Goal: Task Accomplishment & Management: Use online tool/utility

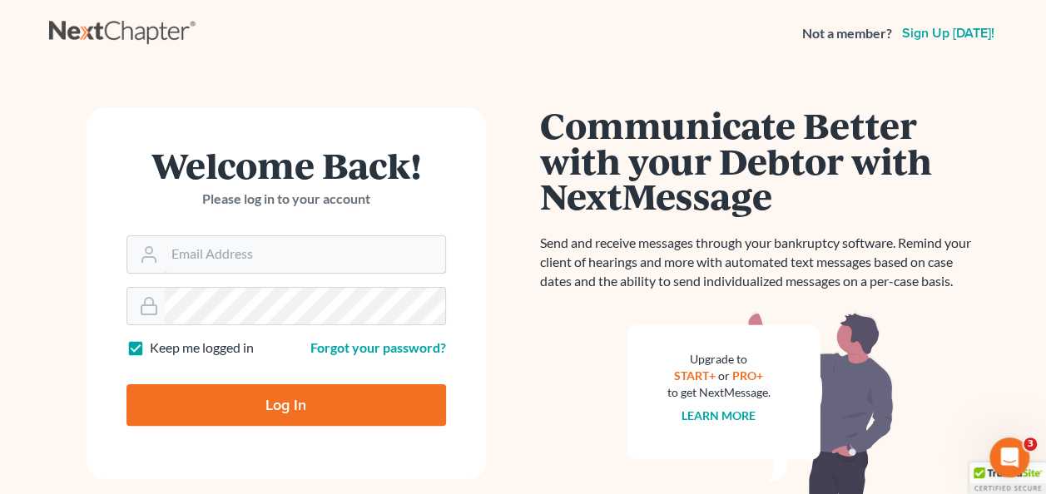
type input "stacy.steele@nixonlaw.com"
click at [309, 401] on input "Log In" at bounding box center [285, 405] width 319 height 42
type input "Thinking..."
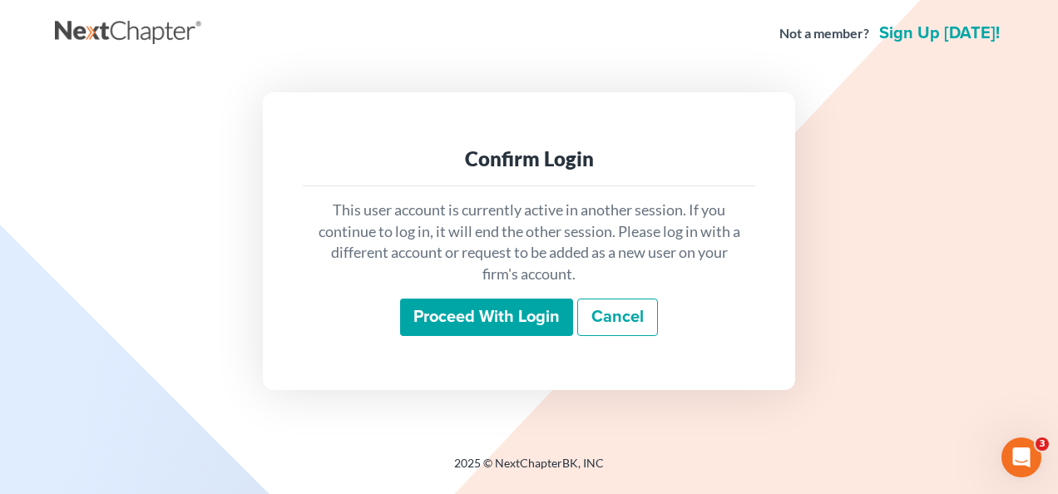
click at [453, 314] on input "Proceed with login" at bounding box center [486, 318] width 173 height 38
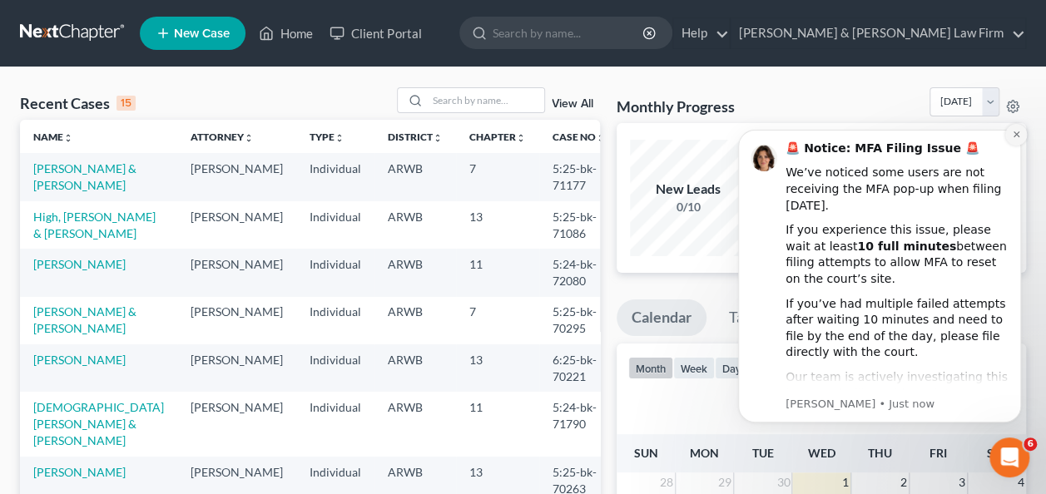
click at [1014, 135] on icon "Dismiss notification" at bounding box center [1016, 134] width 9 height 9
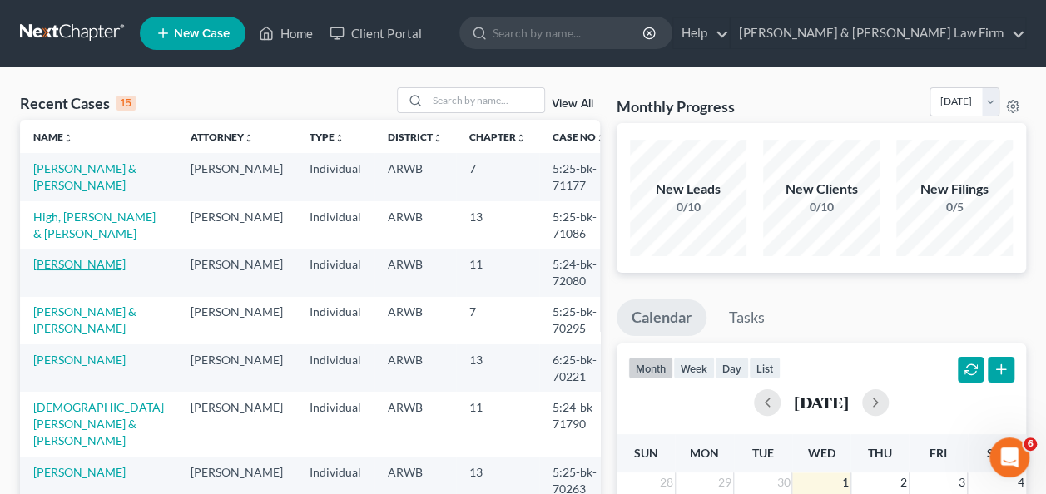
click at [73, 267] on link "Potts, James" at bounding box center [79, 264] width 92 height 14
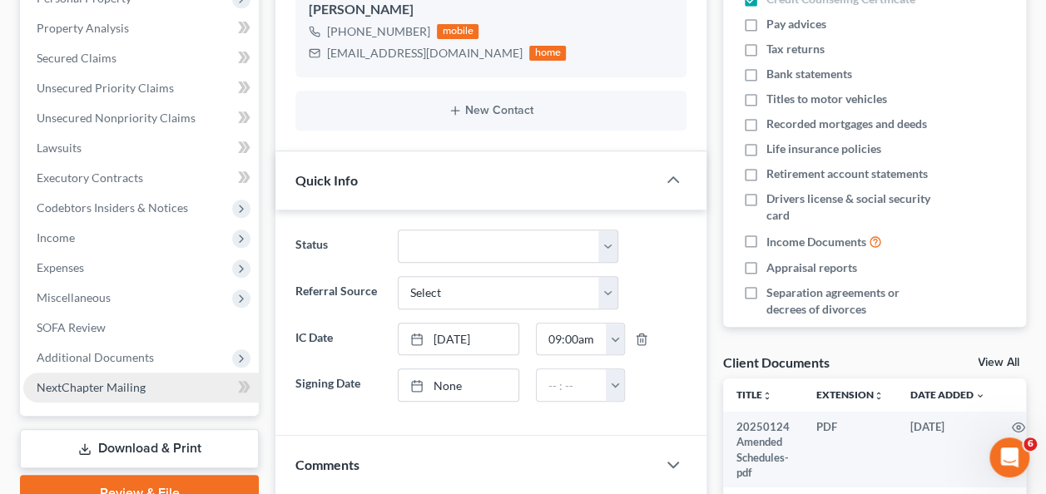
scroll to position [416, 0]
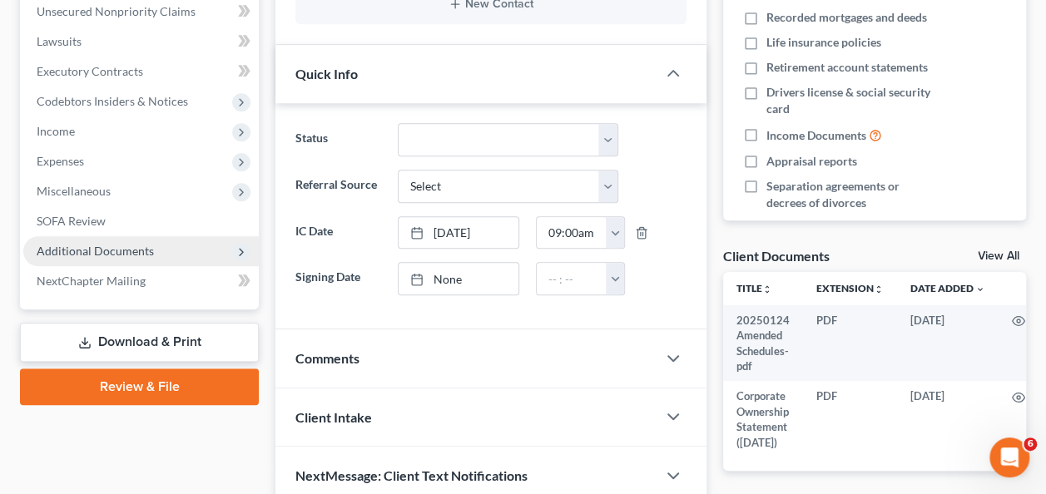
click at [104, 253] on span "Additional Documents" at bounding box center [95, 251] width 117 height 14
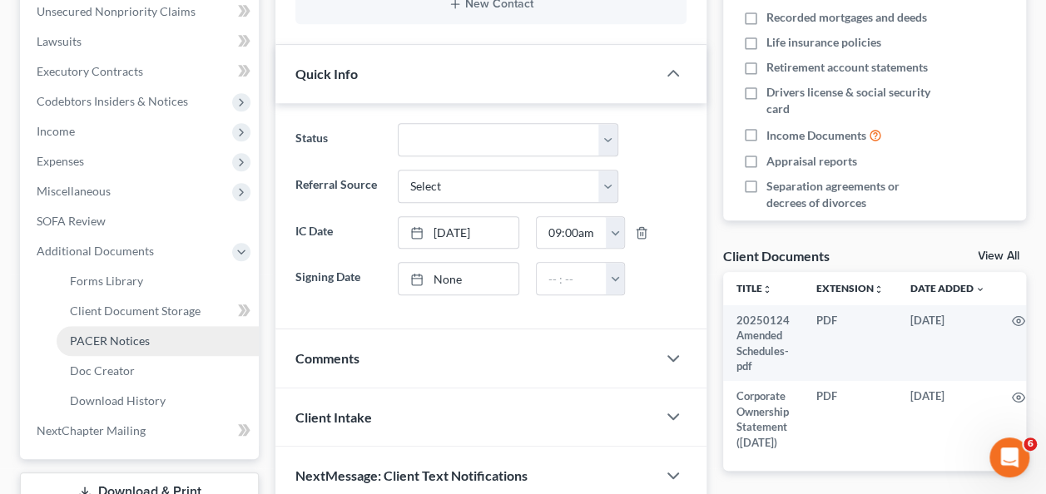
click at [128, 341] on span "PACER Notices" at bounding box center [110, 341] width 80 height 14
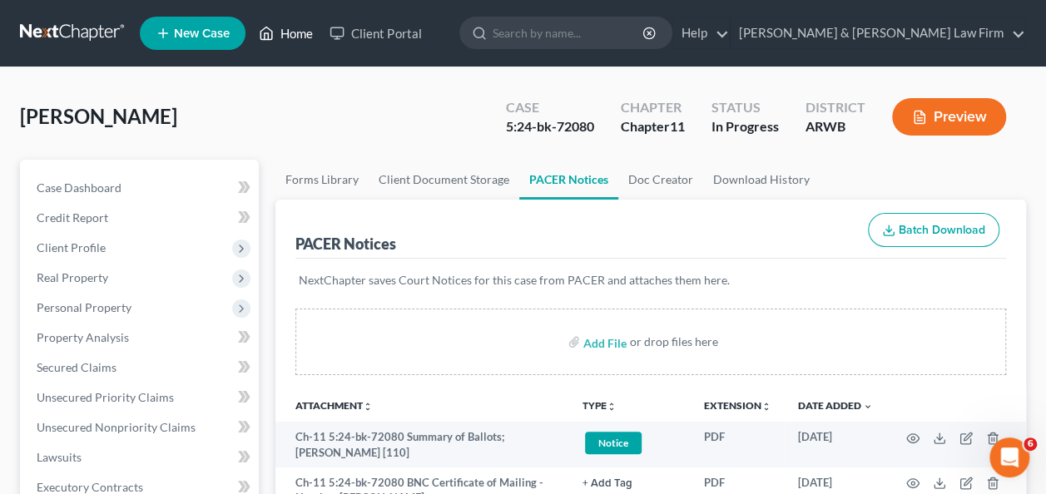
click at [289, 31] on link "Home" at bounding box center [285, 33] width 71 height 30
